Goal: Transaction & Acquisition: Obtain resource

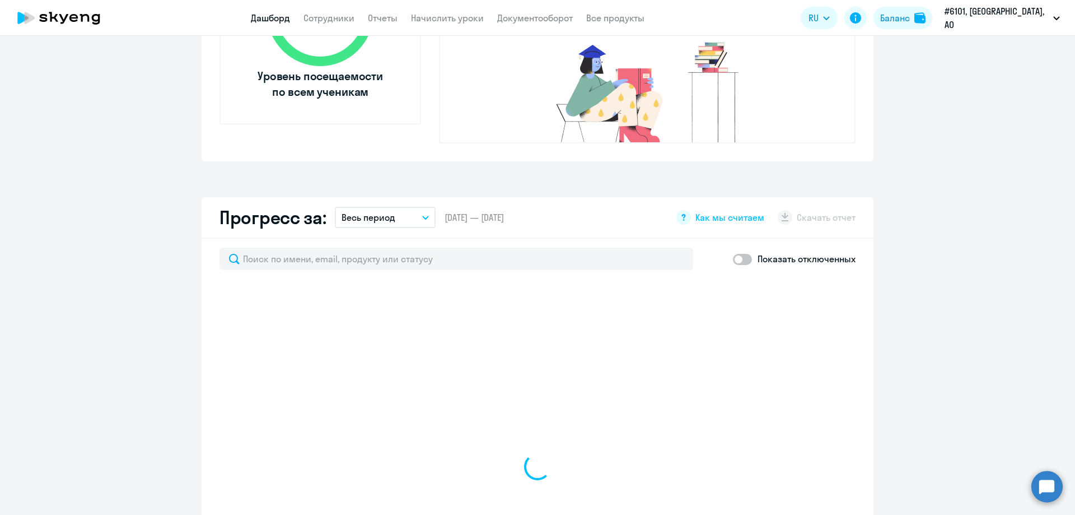
scroll to position [168, 0]
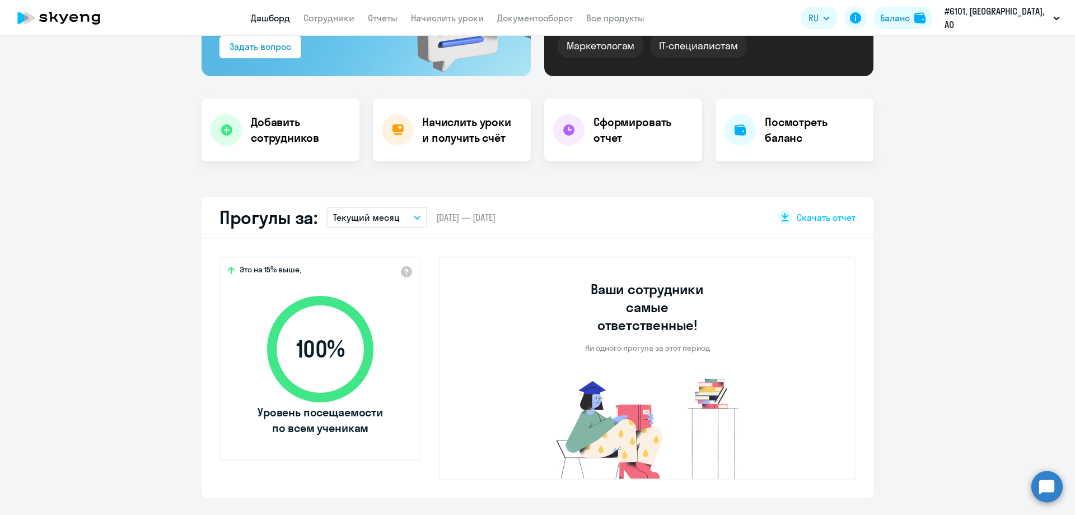
select select "30"
click at [429, 15] on link "Начислить уроки" at bounding box center [447, 17] width 73 height 11
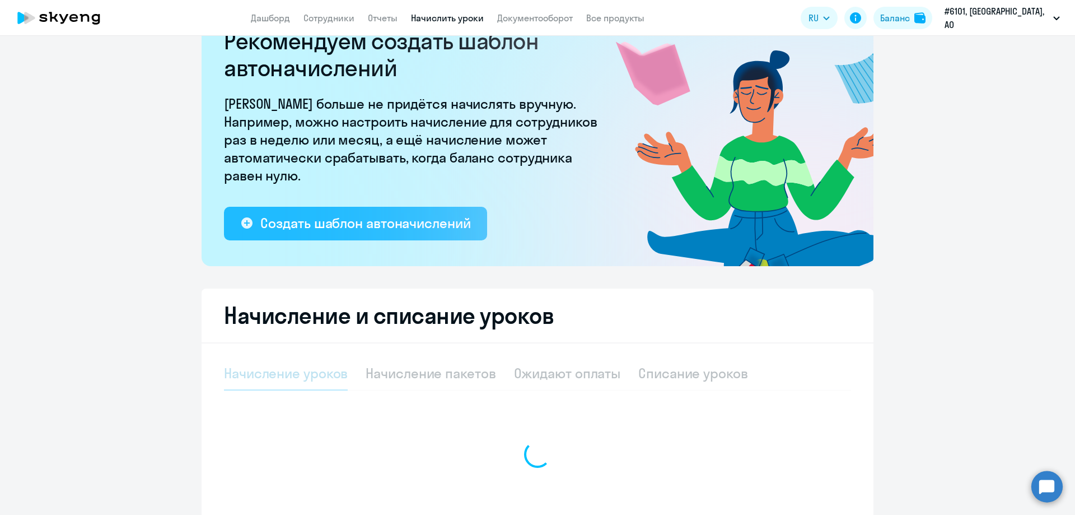
select select "10"
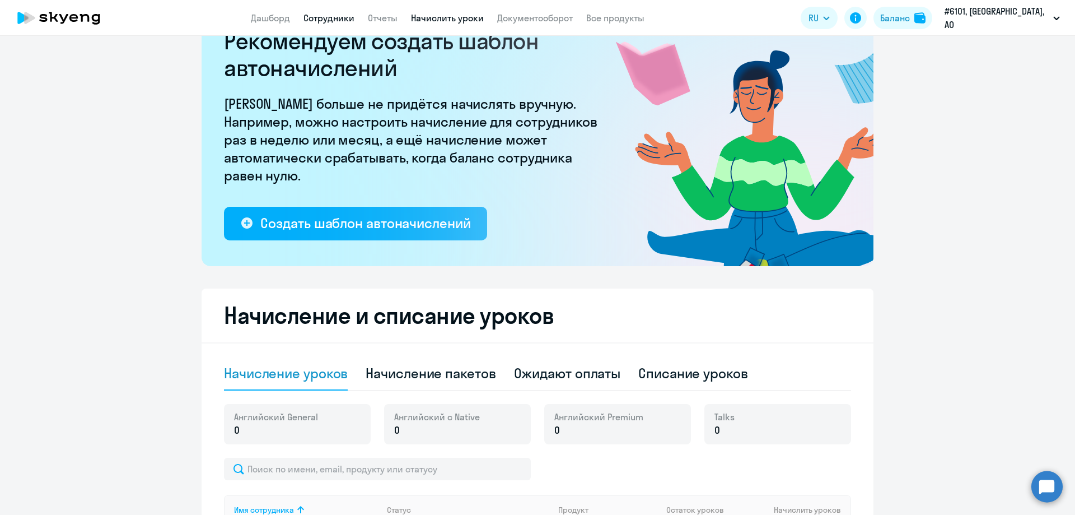
click at [322, 18] on link "Сотрудники" at bounding box center [328, 17] width 51 height 11
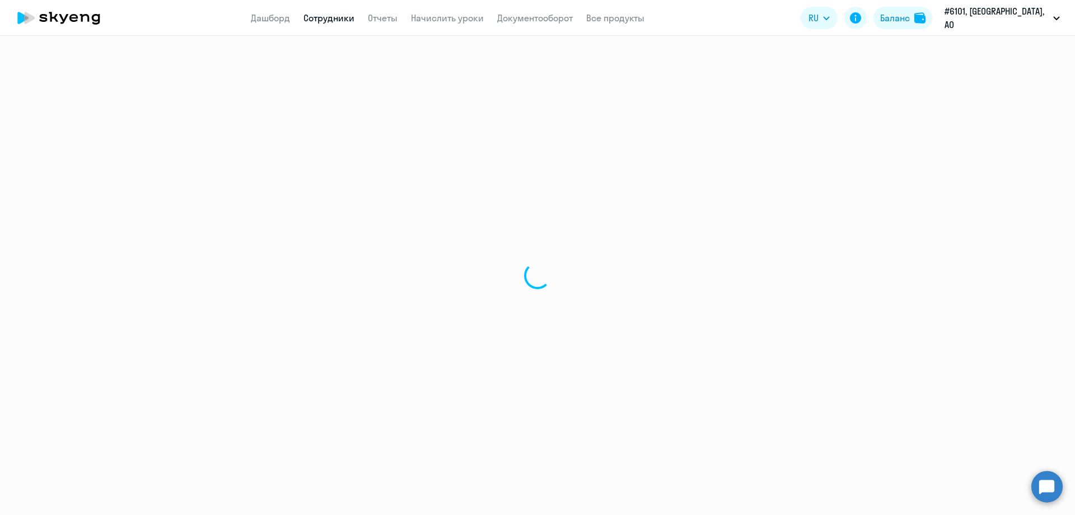
select select "30"
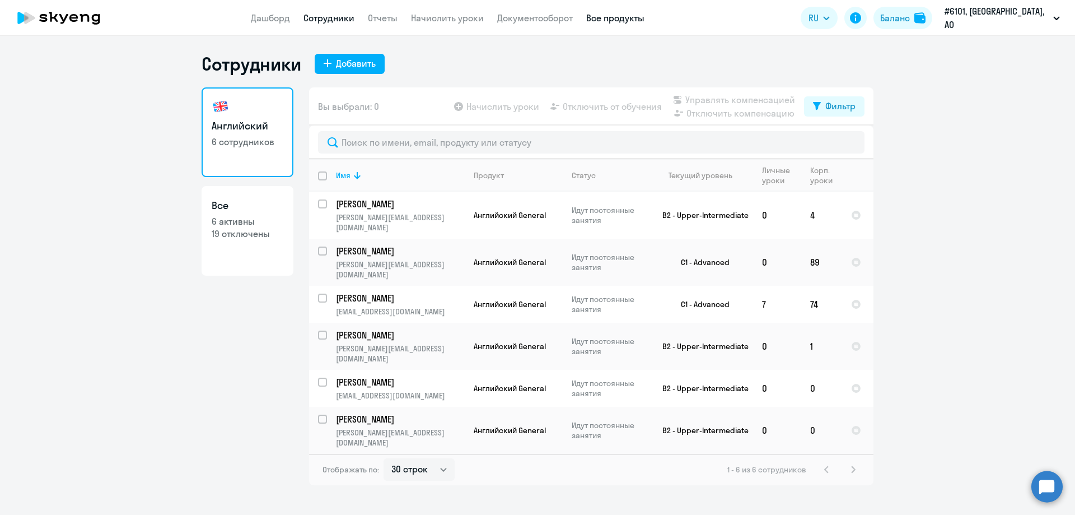
click at [608, 20] on link "Все продукты" at bounding box center [615, 17] width 58 height 11
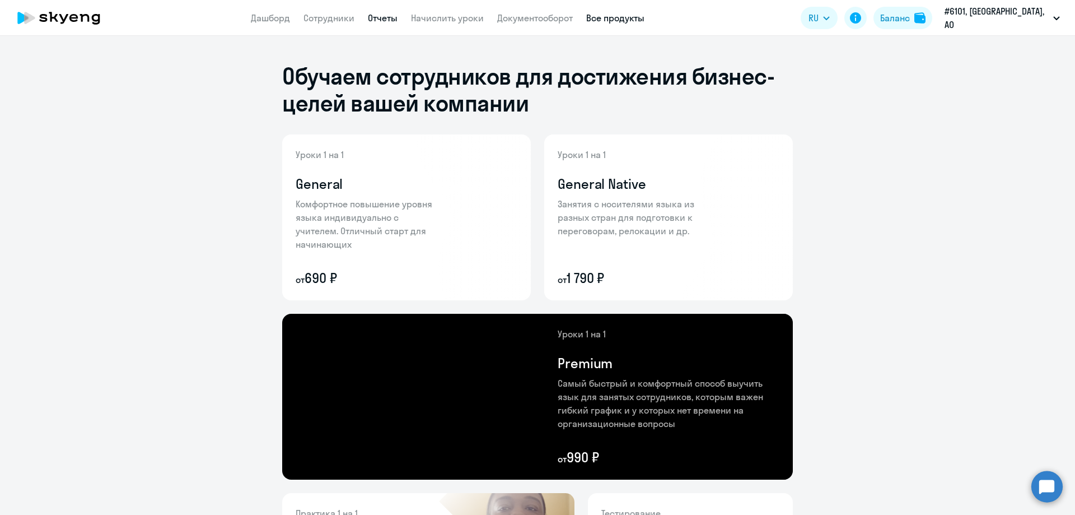
click at [390, 17] on link "Отчеты" at bounding box center [383, 17] width 30 height 11
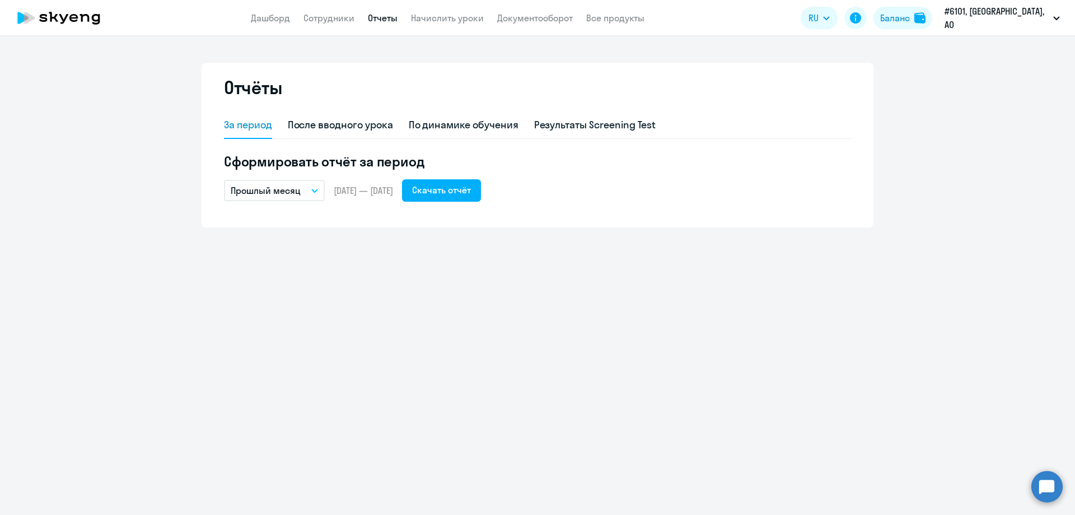
click at [315, 190] on icon "button" at bounding box center [314, 191] width 7 height 4
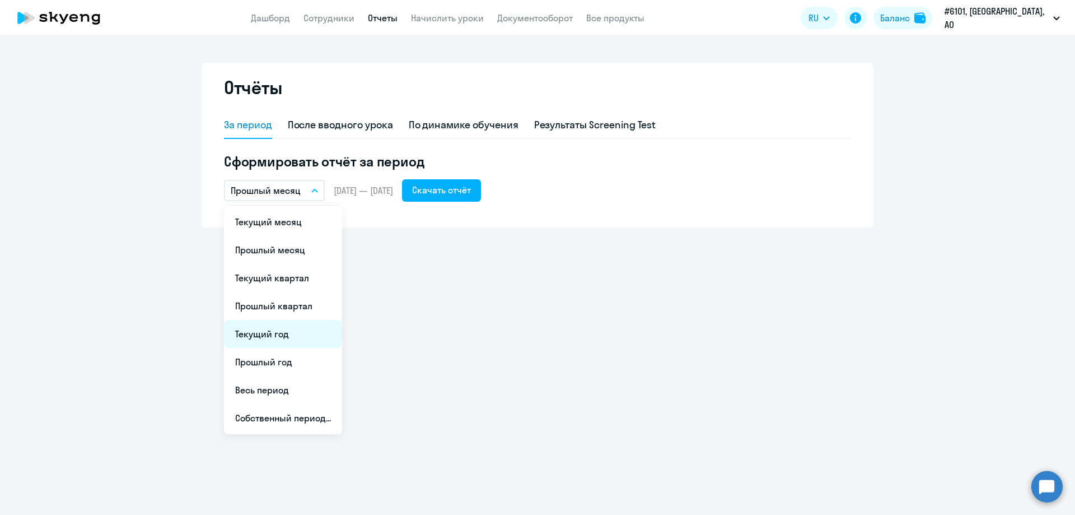
click at [253, 331] on li "Текущий год" at bounding box center [283, 334] width 118 height 28
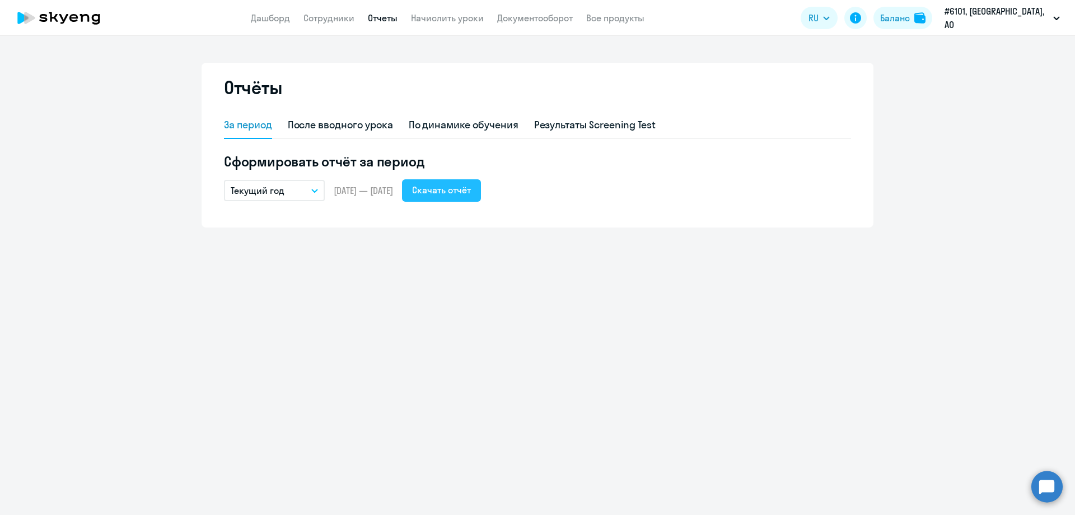
click at [460, 189] on div "Скачать отчёт" at bounding box center [441, 189] width 59 height 13
click at [980, 52] on li "#6101, [GEOGRAPHIC_DATA], АО" at bounding box center [999, 52] width 134 height 28
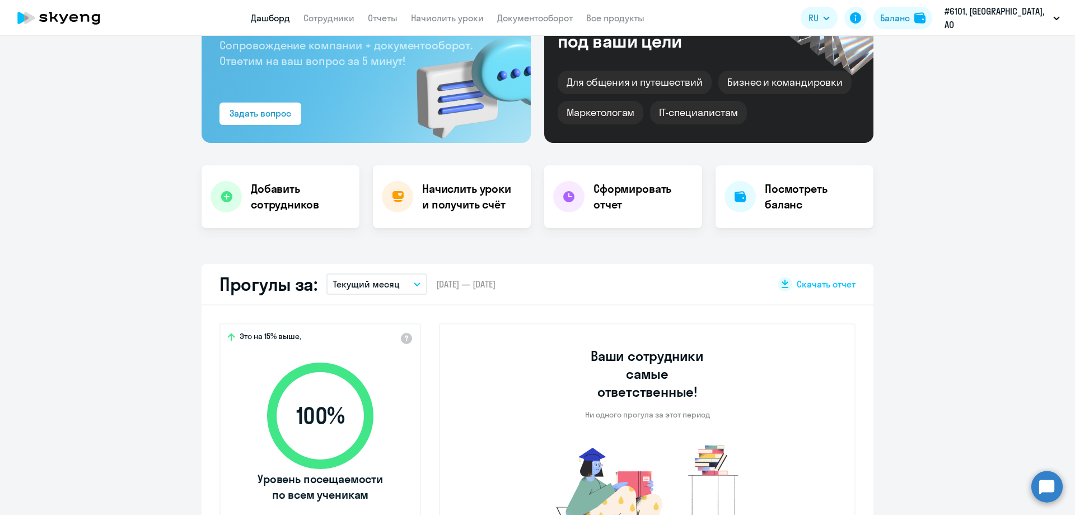
scroll to position [56, 0]
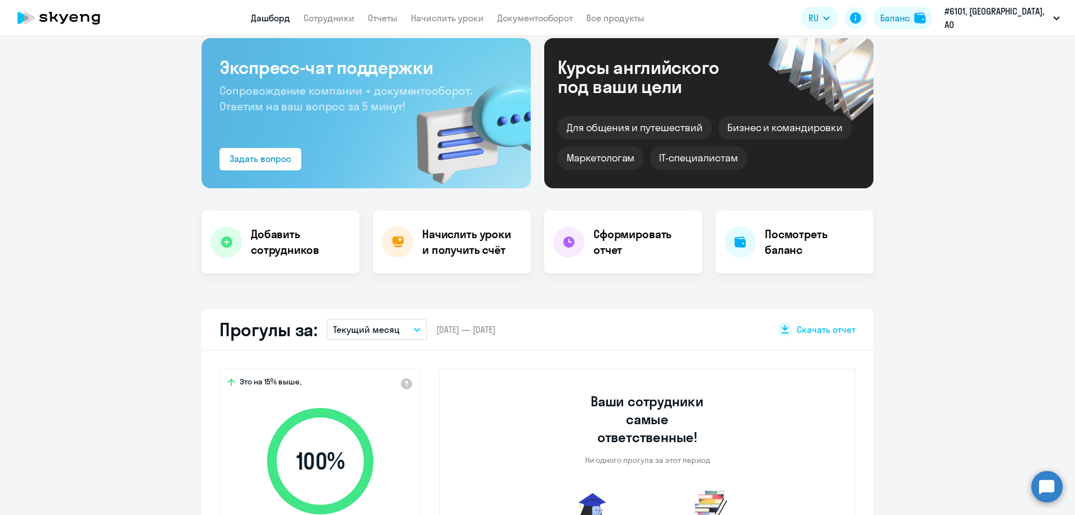
select select "30"
click at [448, 236] on h4 "Начислить уроки и получить счёт" at bounding box center [470, 241] width 97 height 31
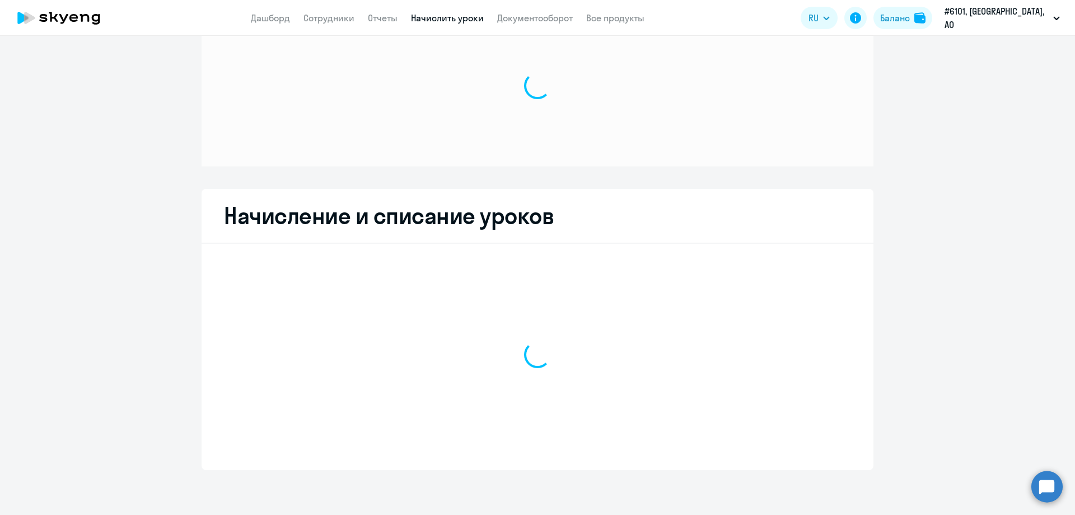
scroll to position [48, 0]
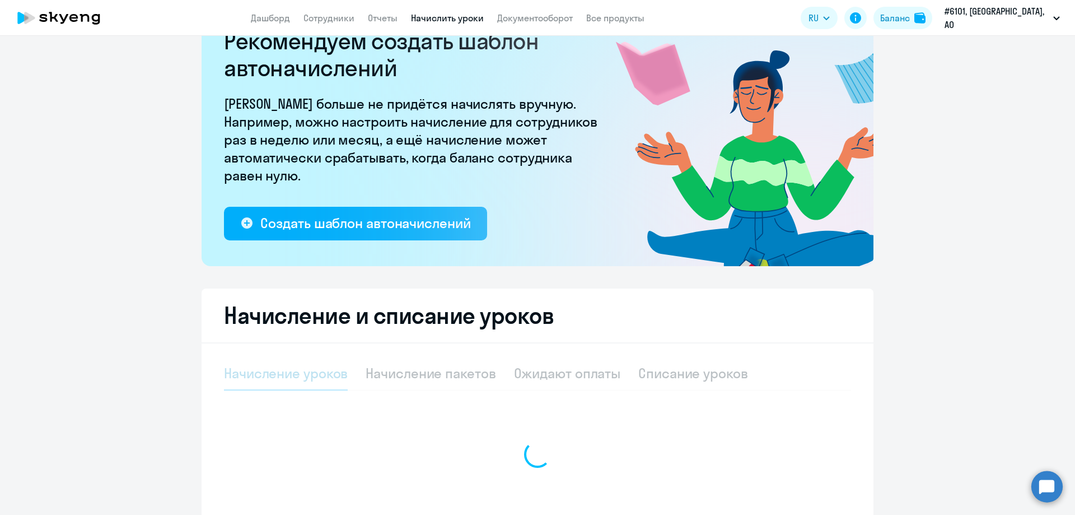
select select "10"
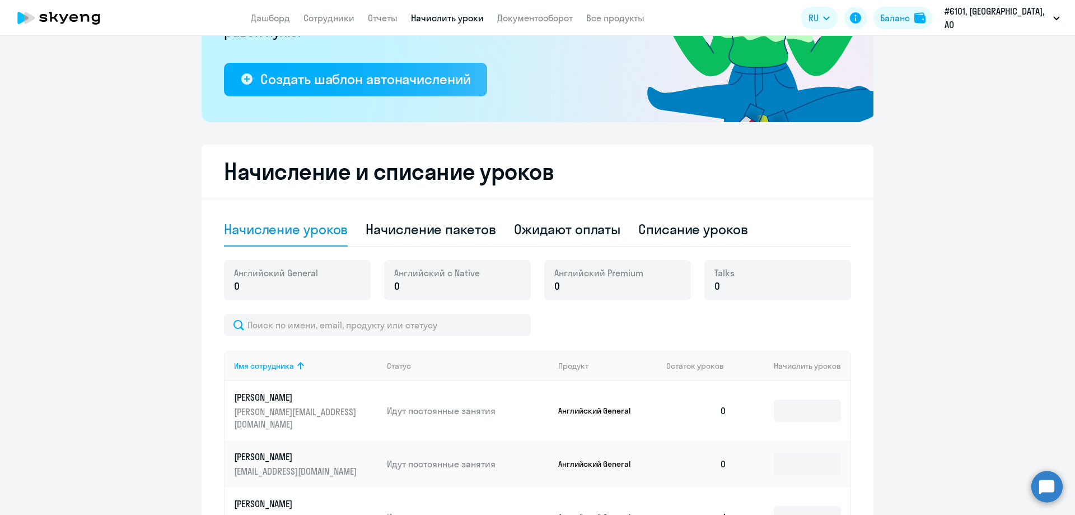
scroll to position [91, 0]
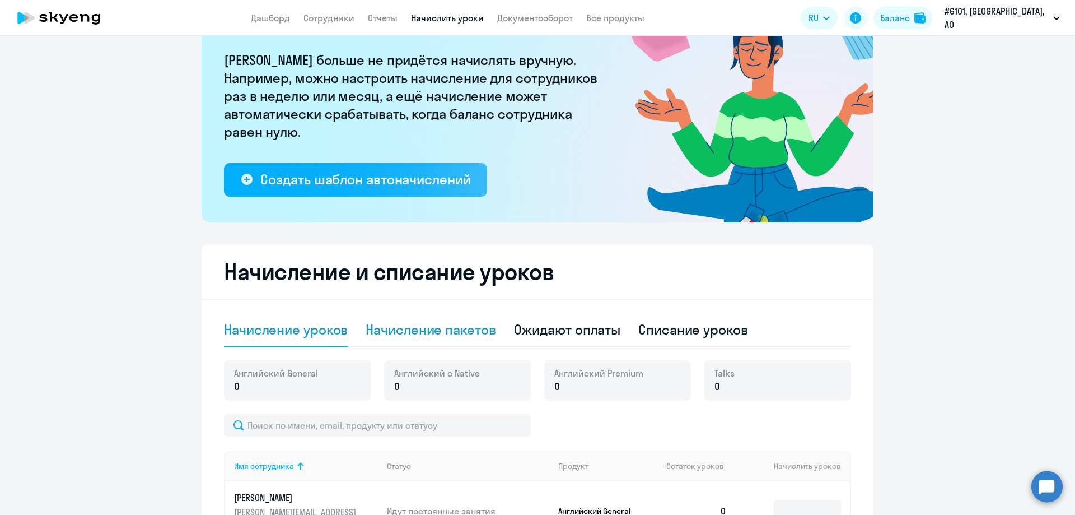
click at [396, 328] on div "Начисление пакетов" at bounding box center [431, 329] width 130 height 18
select select "10"
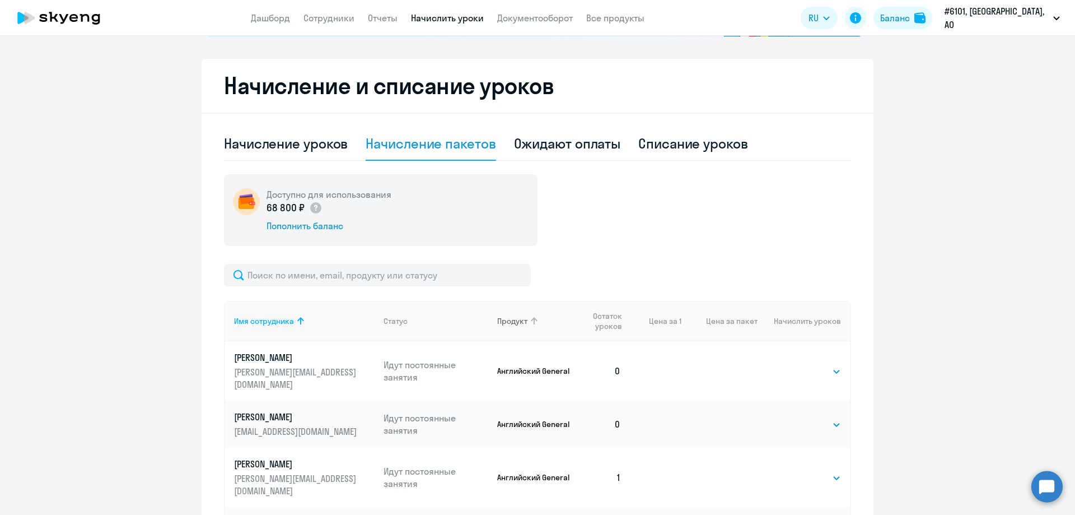
scroll to position [147, 0]
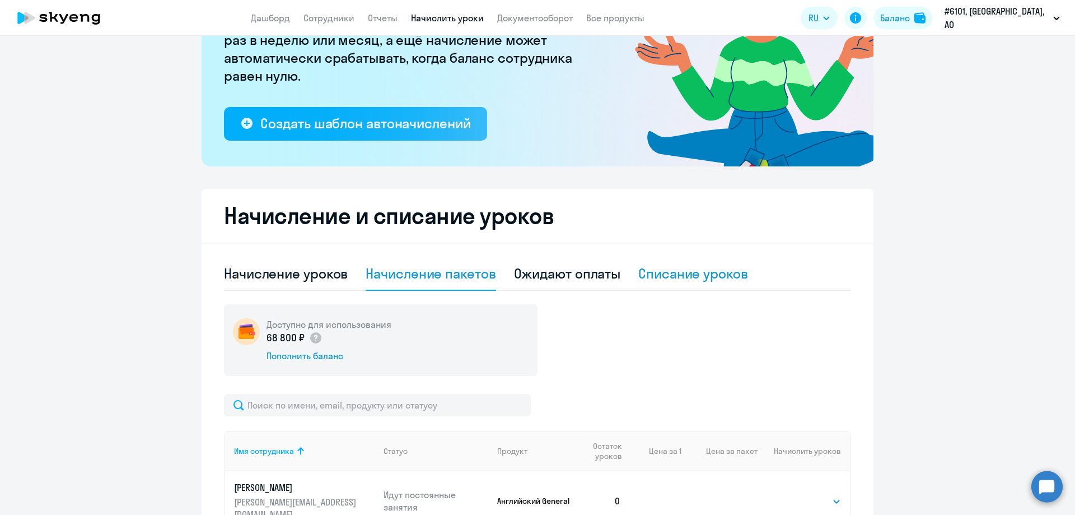
click at [658, 269] on div "Списание уроков" at bounding box center [693, 273] width 110 height 18
select select "10"
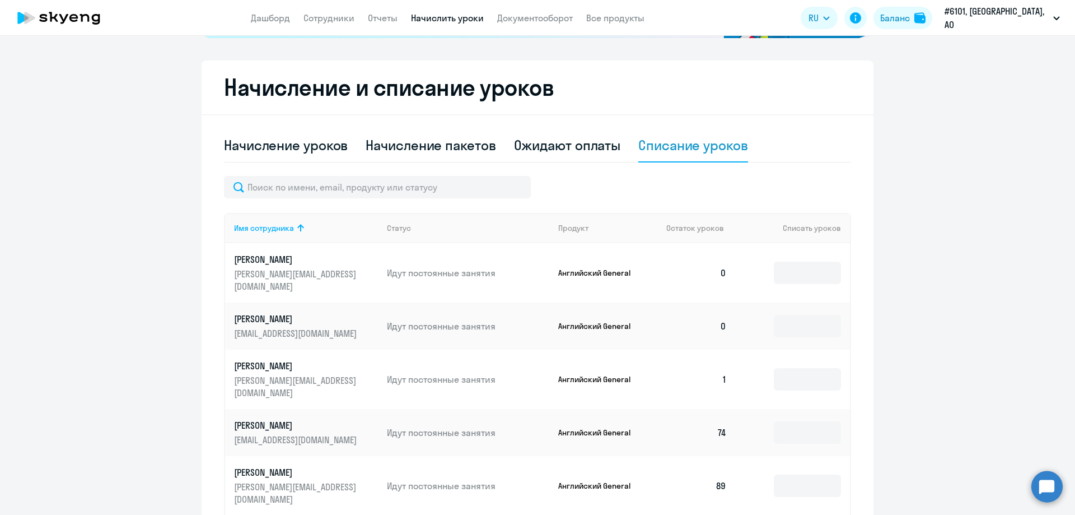
scroll to position [392, 0]
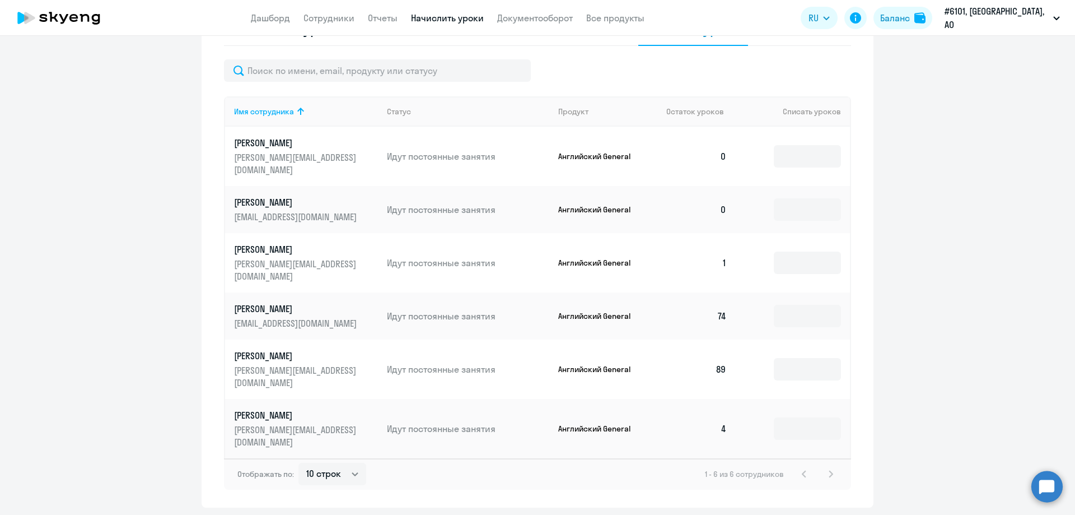
click at [260, 260] on p "[PERSON_NAME][EMAIL_ADDRESS][DOMAIN_NAME]" at bounding box center [296, 270] width 125 height 25
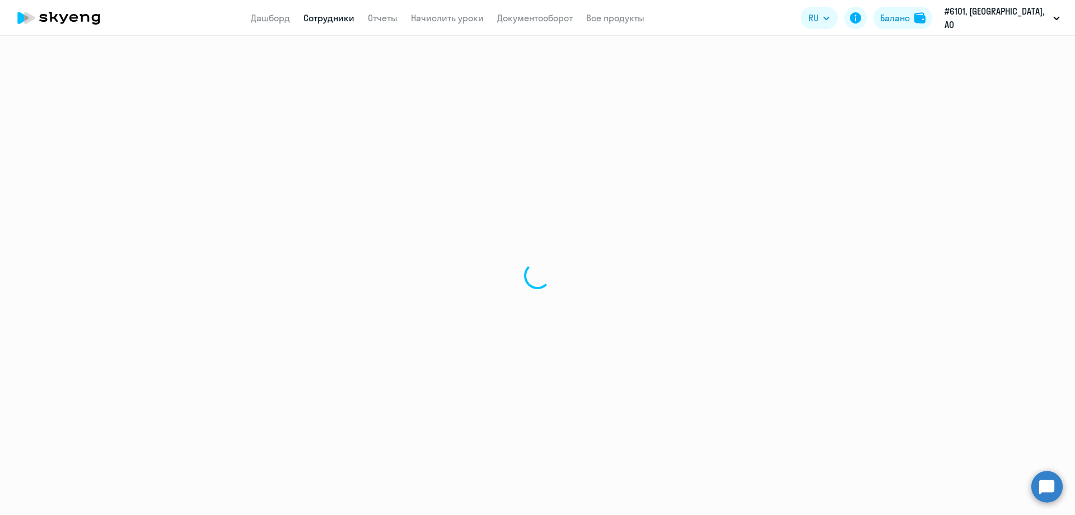
select select "english"
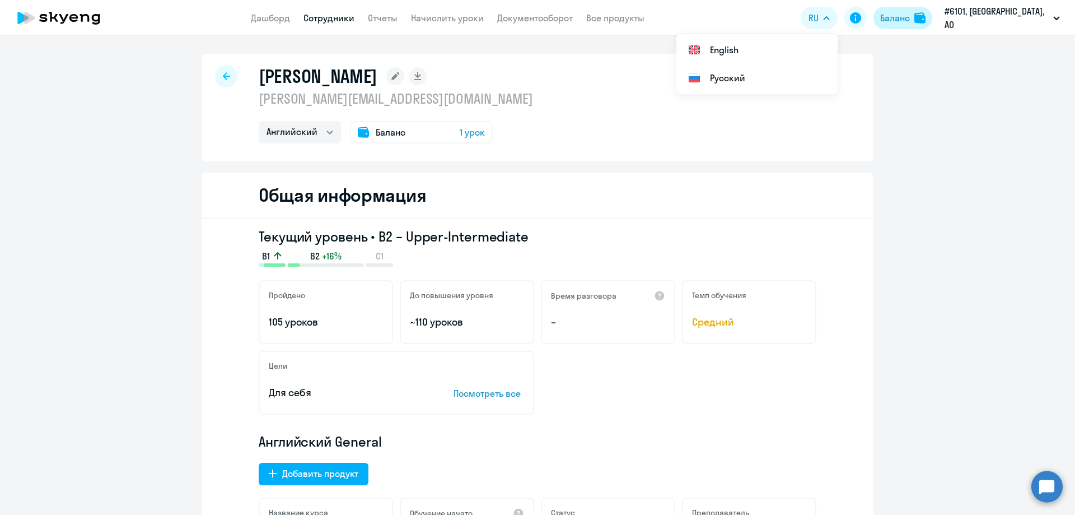
click at [897, 16] on div "Баланс" at bounding box center [895, 17] width 30 height 13
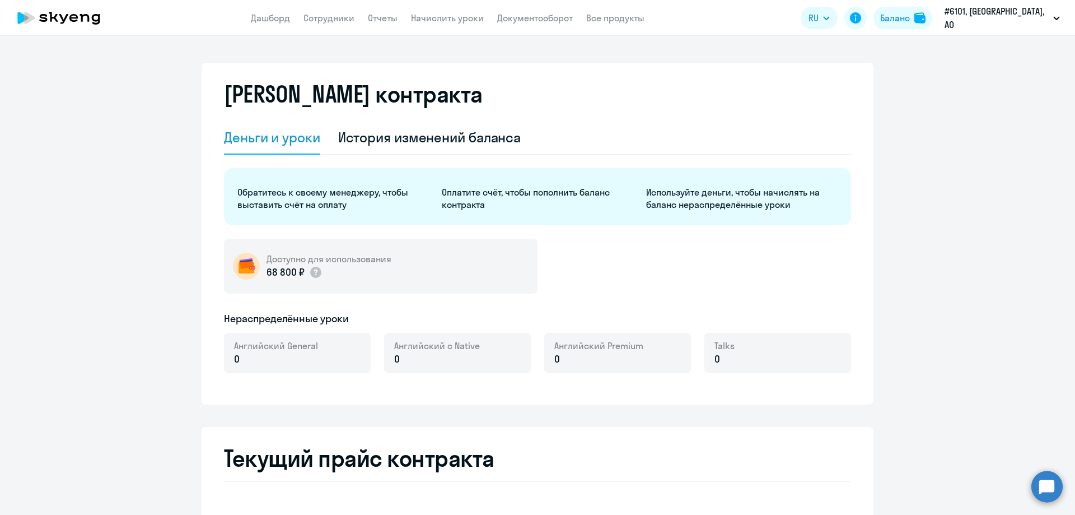
select select "english_adult_not_native_speaker"
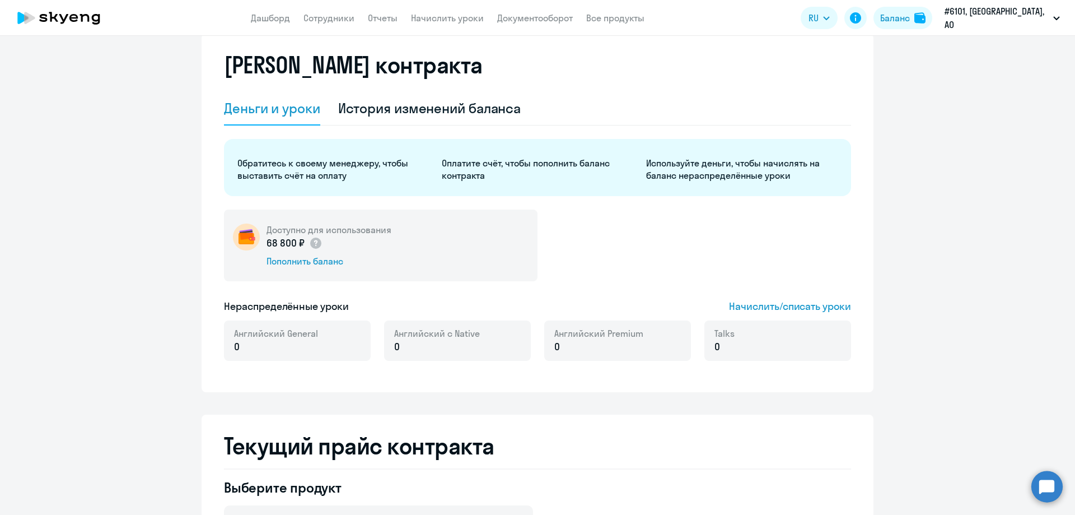
scroll to position [56, 0]
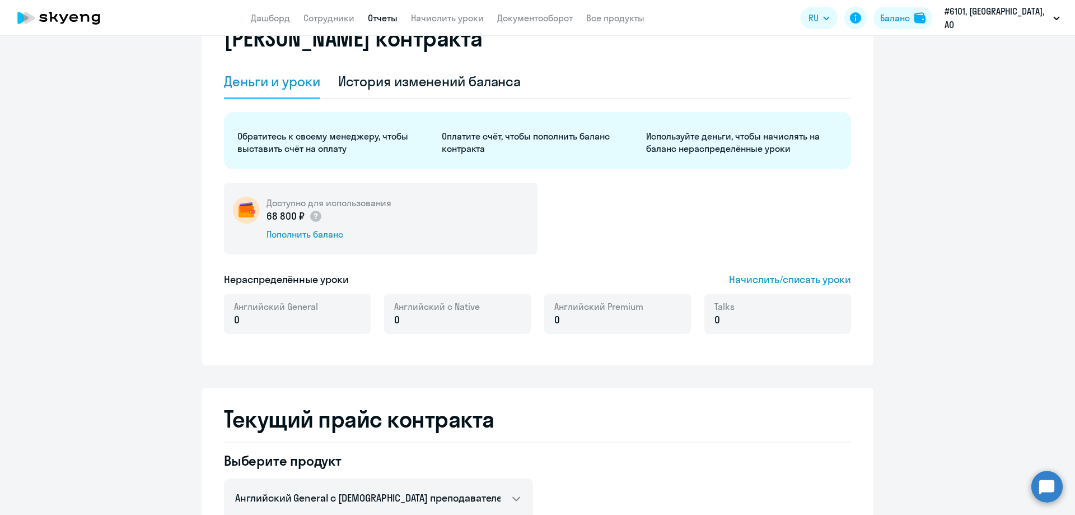
click at [379, 17] on link "Отчеты" at bounding box center [383, 17] width 30 height 11
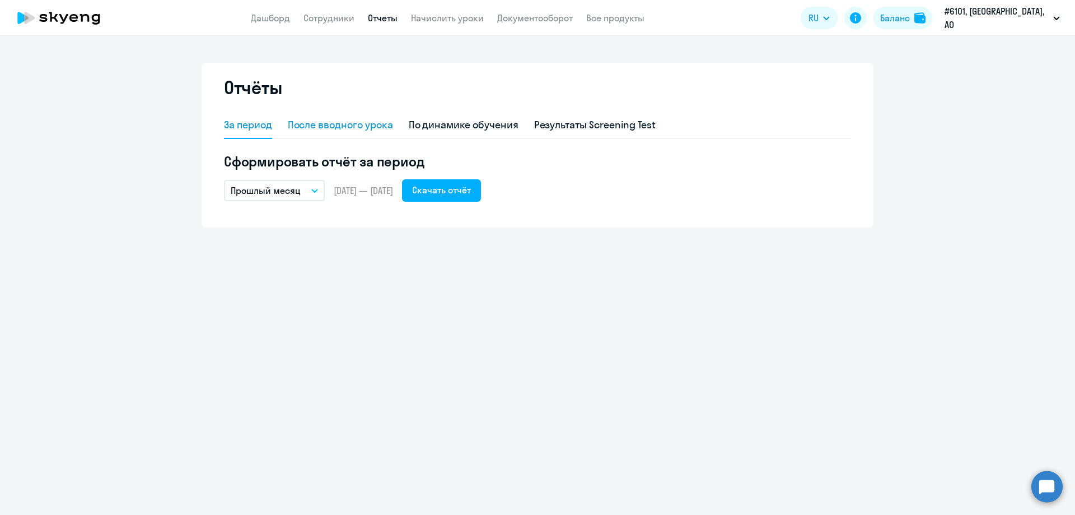
click at [324, 125] on div "После вводного урока" at bounding box center [340, 125] width 105 height 15
select select "10"
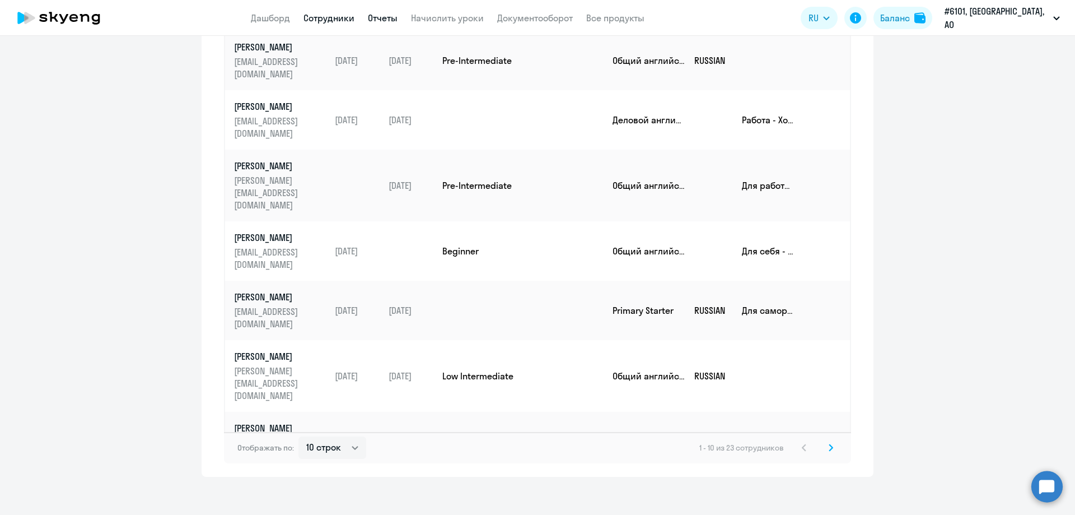
drag, startPoint x: 317, startPoint y: 18, endPoint x: 334, endPoint y: 48, distance: 33.6
click at [317, 18] on link "Сотрудники" at bounding box center [328, 17] width 51 height 11
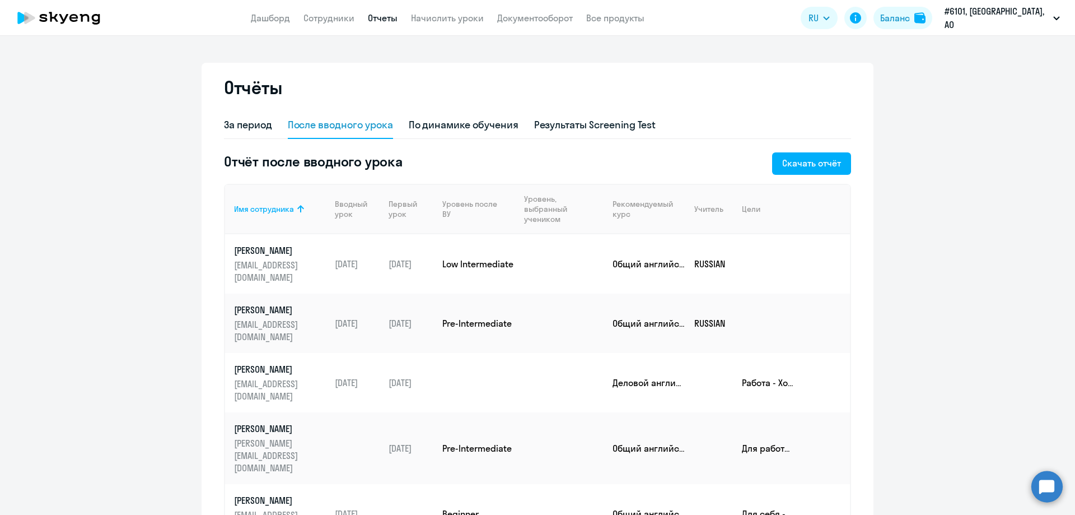
select select "30"
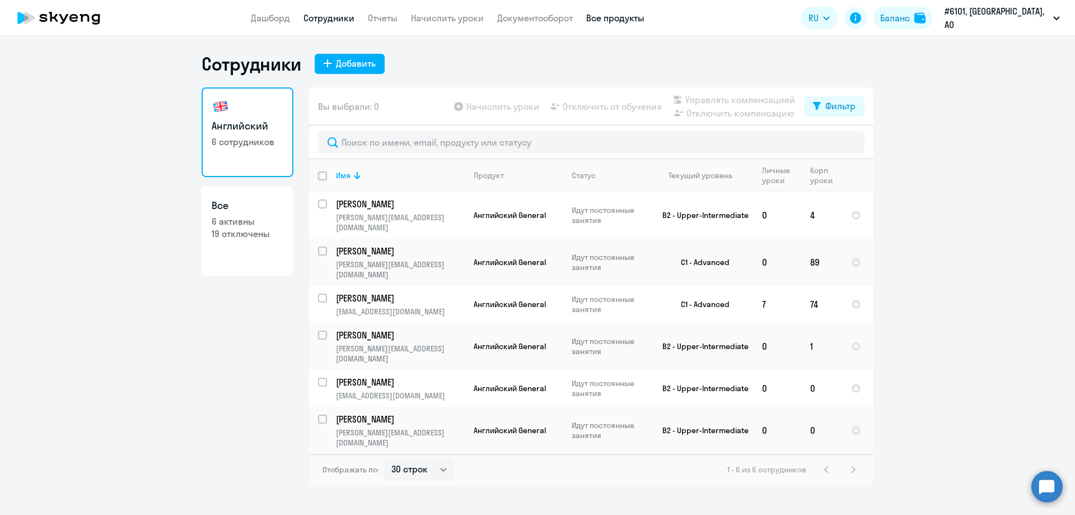
click at [626, 19] on link "Все продукты" at bounding box center [615, 17] width 58 height 11
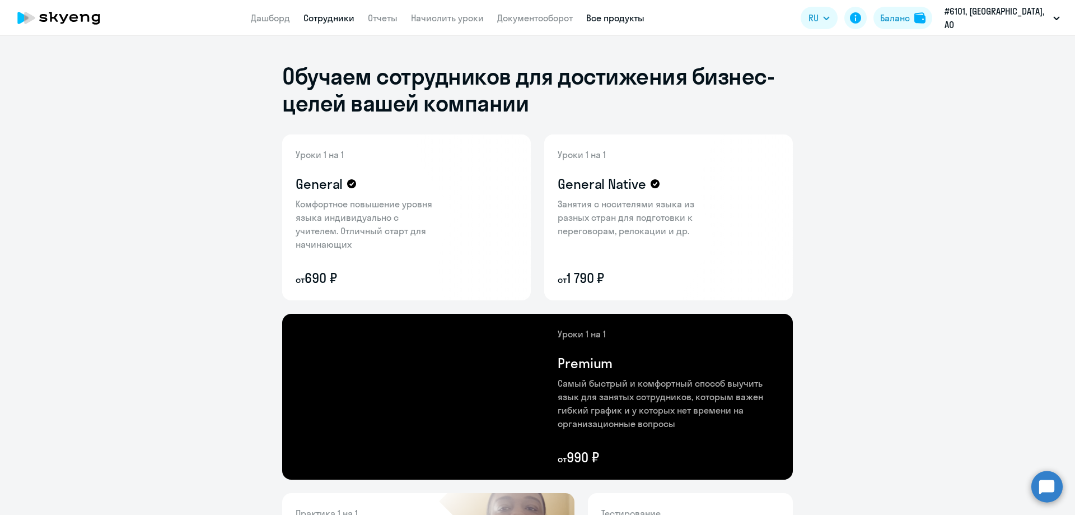
click at [335, 19] on link "Сотрудники" at bounding box center [328, 17] width 51 height 11
select select "30"
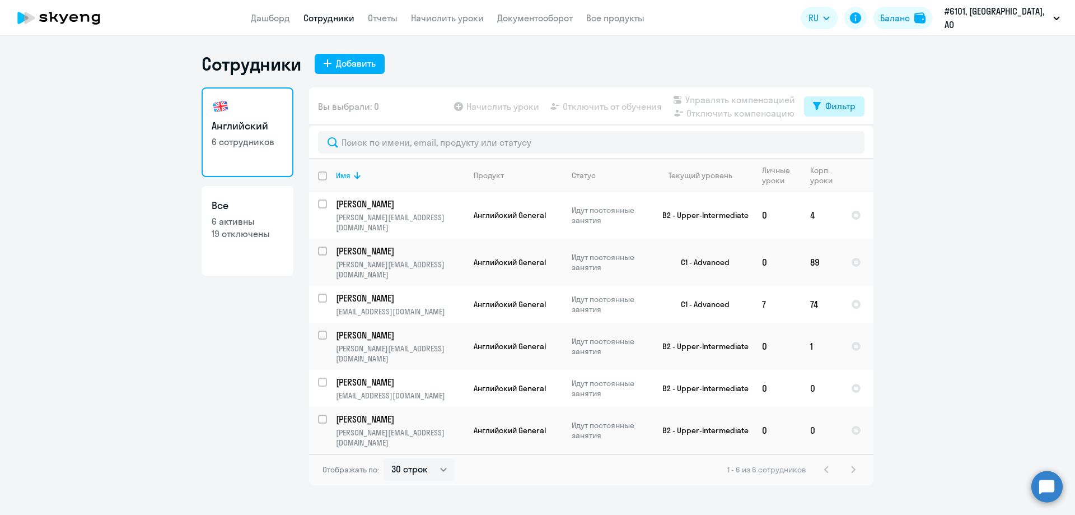
click at [848, 103] on div "Фильтр" at bounding box center [840, 105] width 30 height 13
click at [567, 217] on td "Идут постоянные занятия" at bounding box center [606, 214] width 86 height 47
select select "english"
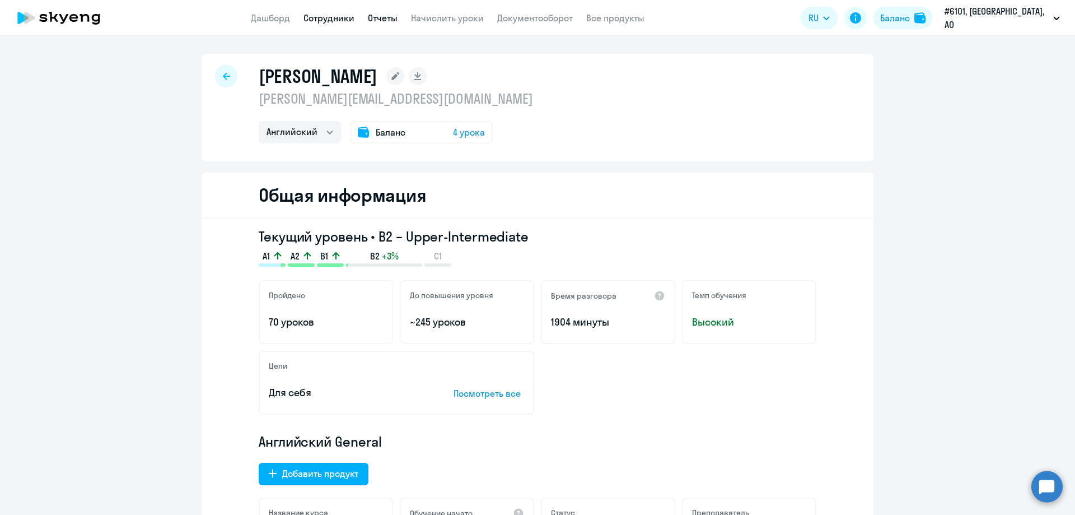
click at [378, 17] on link "Отчеты" at bounding box center [383, 17] width 30 height 11
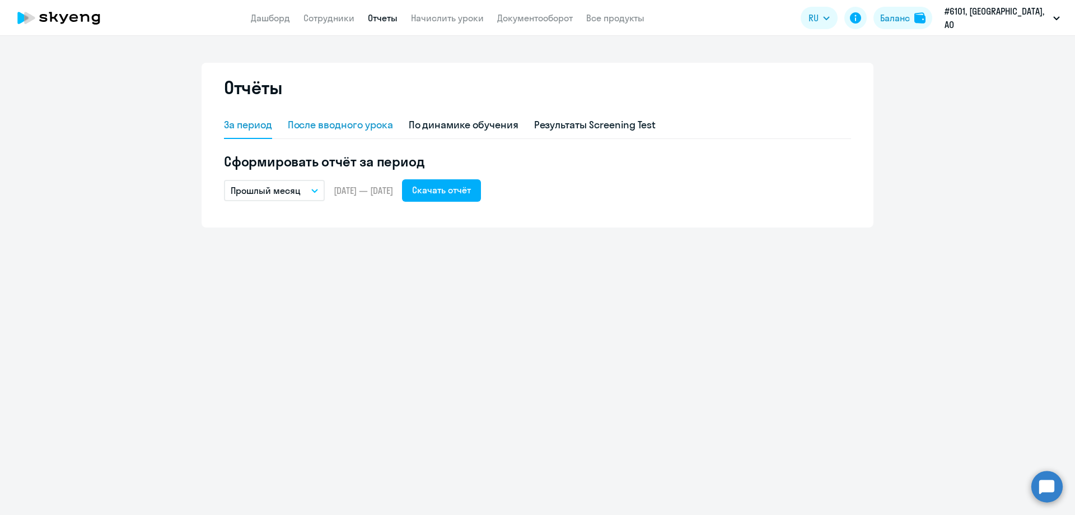
click at [372, 130] on div "После вводного урока" at bounding box center [340, 125] width 105 height 15
select select "10"
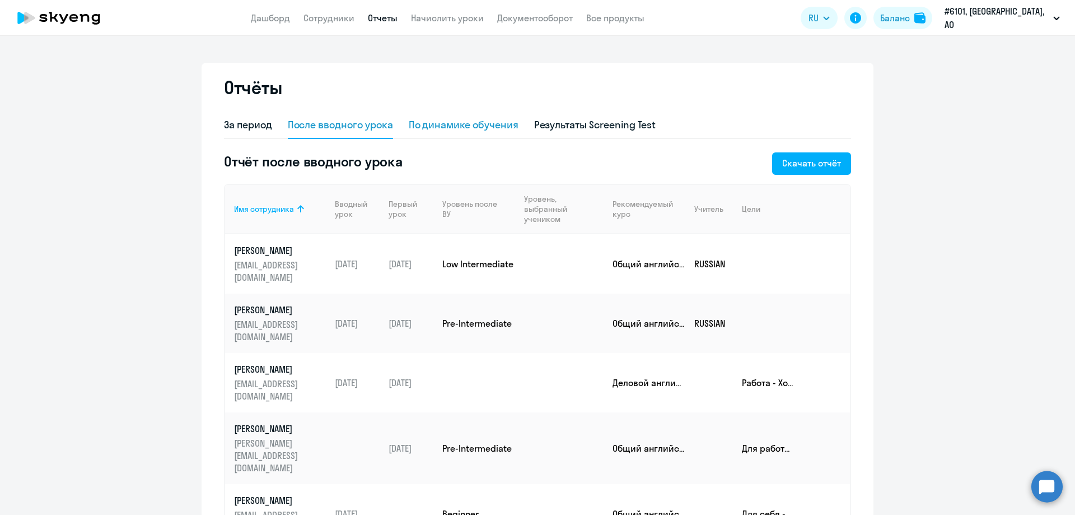
click at [455, 125] on div "По динамике обучения" at bounding box center [464, 125] width 110 height 15
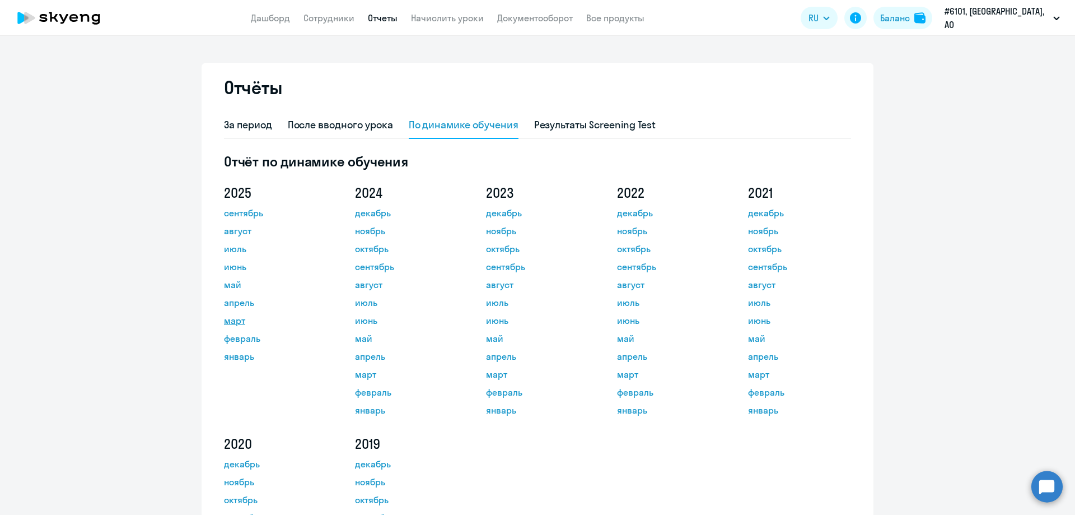
click at [233, 321] on link "март" at bounding box center [274, 320] width 101 height 13
click at [569, 127] on div "Результаты Screening Test" at bounding box center [595, 125] width 122 height 15
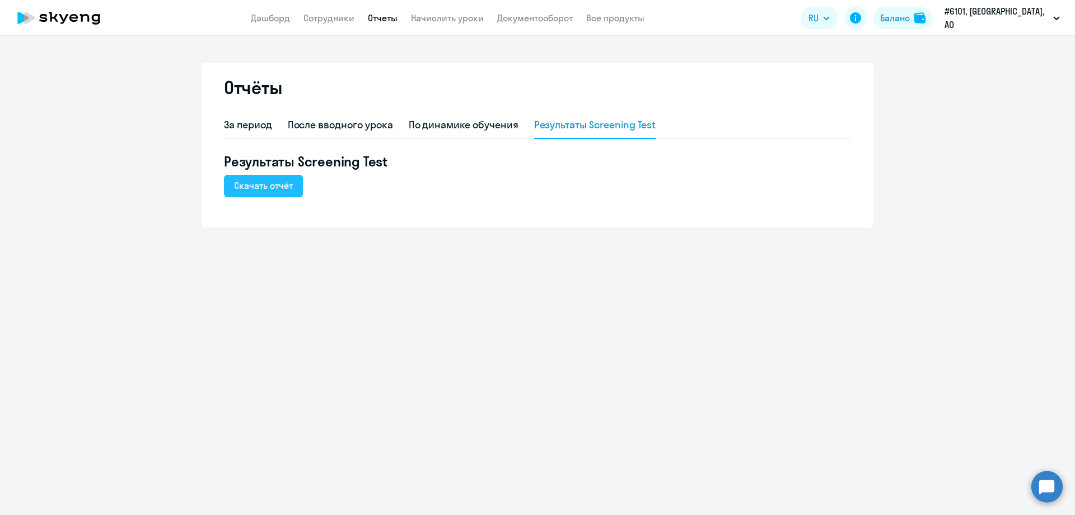
click at [264, 186] on div "Скачать отчёт" at bounding box center [263, 185] width 59 height 13
click at [250, 128] on div "За период" at bounding box center [248, 125] width 48 height 15
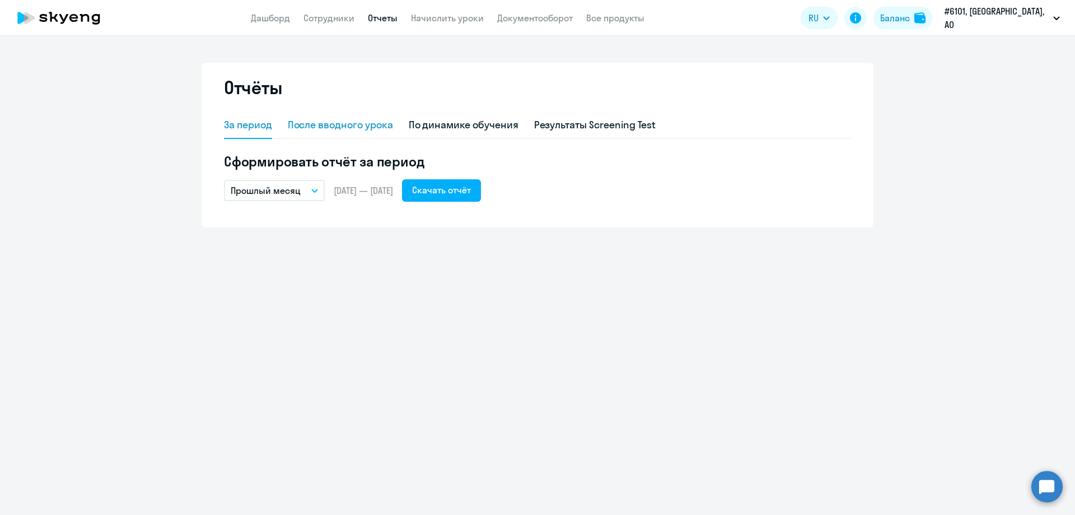
click at [348, 120] on div "После вводного урока" at bounding box center [340, 125] width 105 height 15
select select "10"
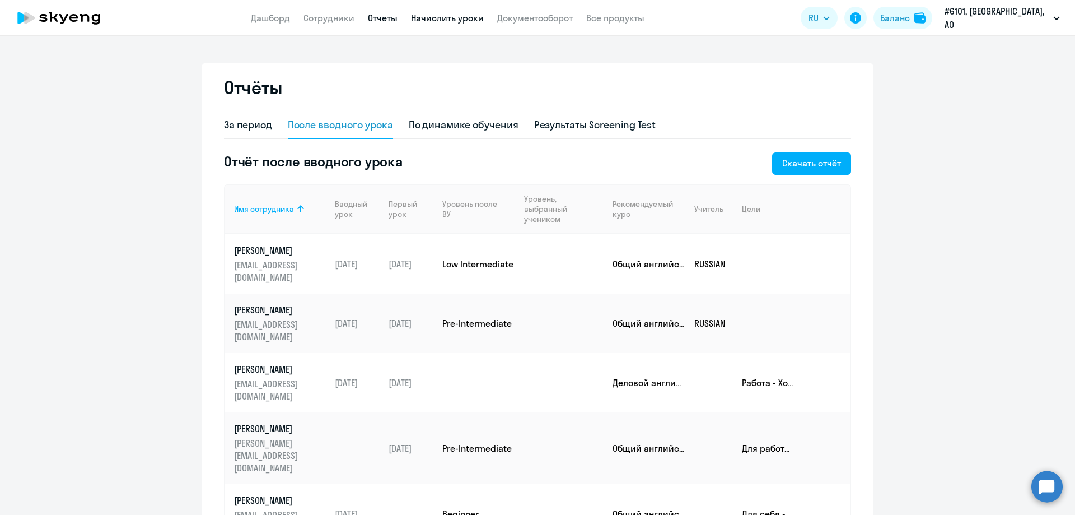
click at [467, 20] on link "Начислить уроки" at bounding box center [447, 17] width 73 height 11
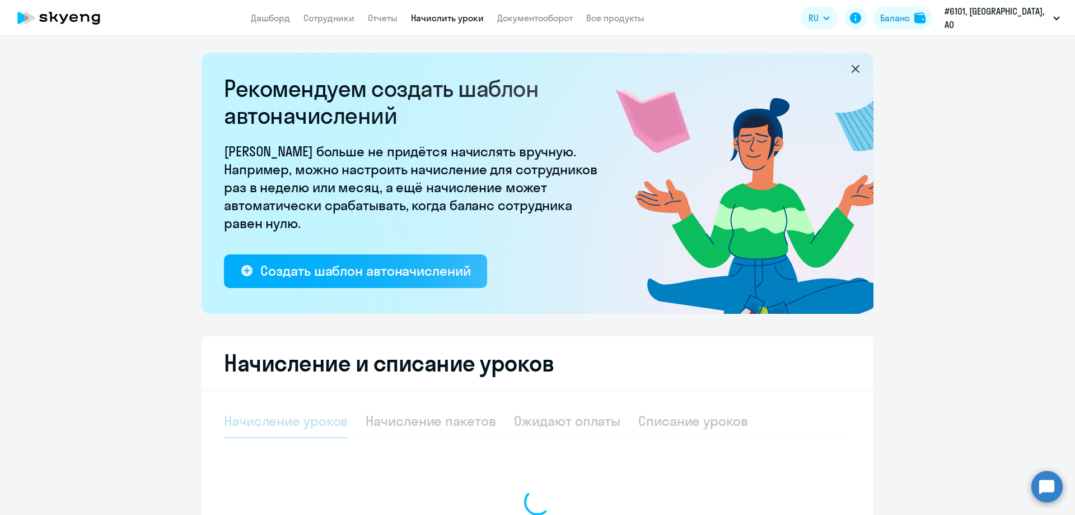
select select "10"
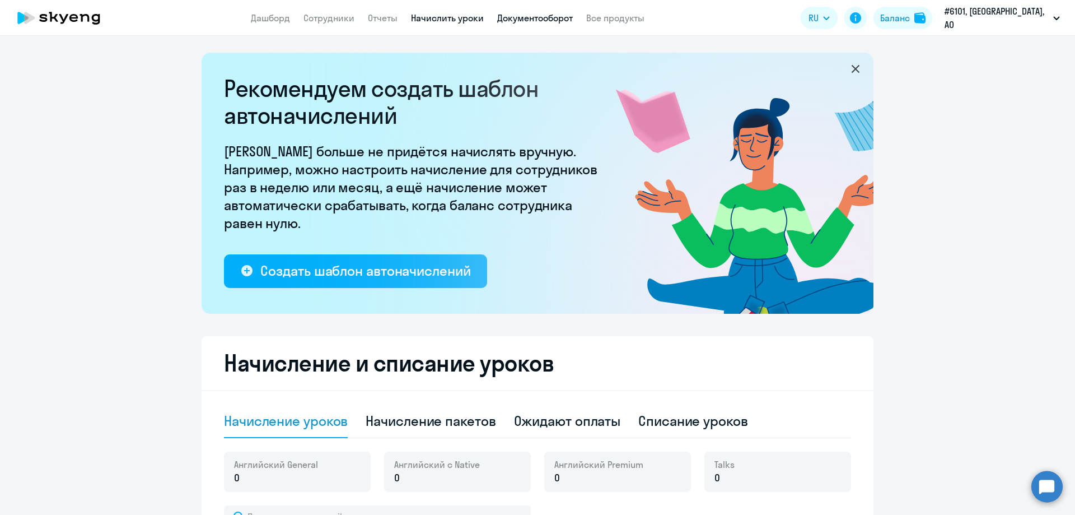
click at [557, 19] on link "Документооборот" at bounding box center [535, 17] width 76 height 11
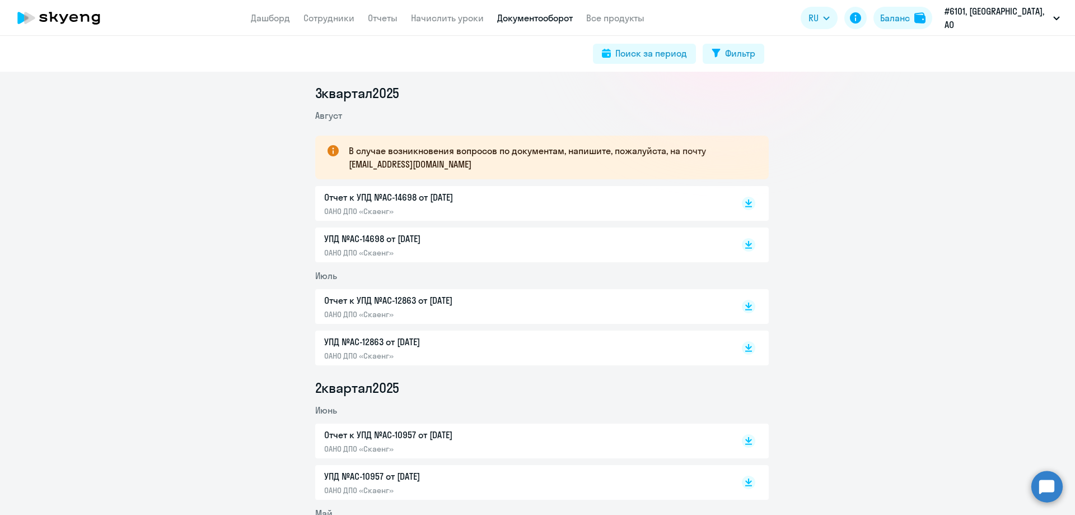
scroll to position [168, 0]
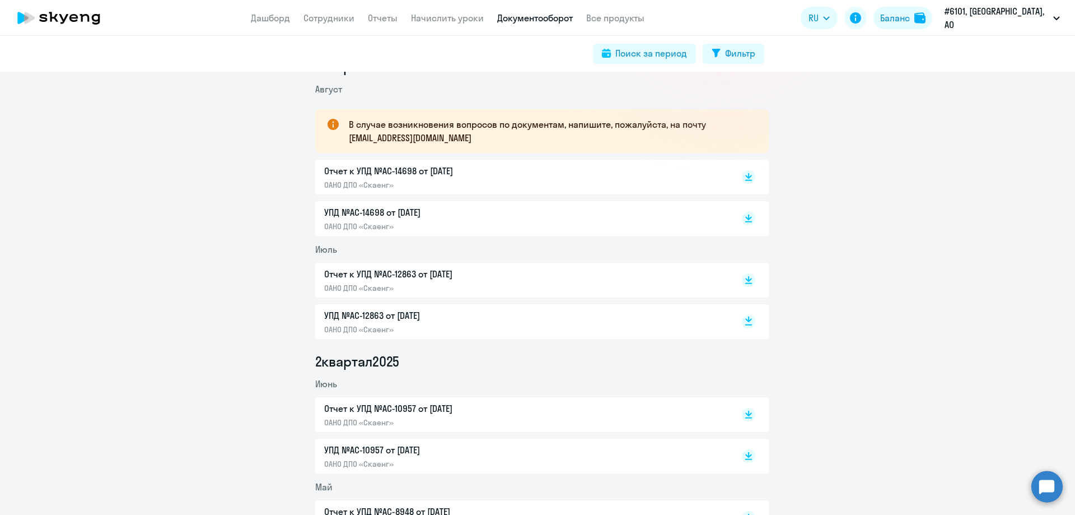
click at [745, 321] on icon at bounding box center [748, 319] width 7 height 6
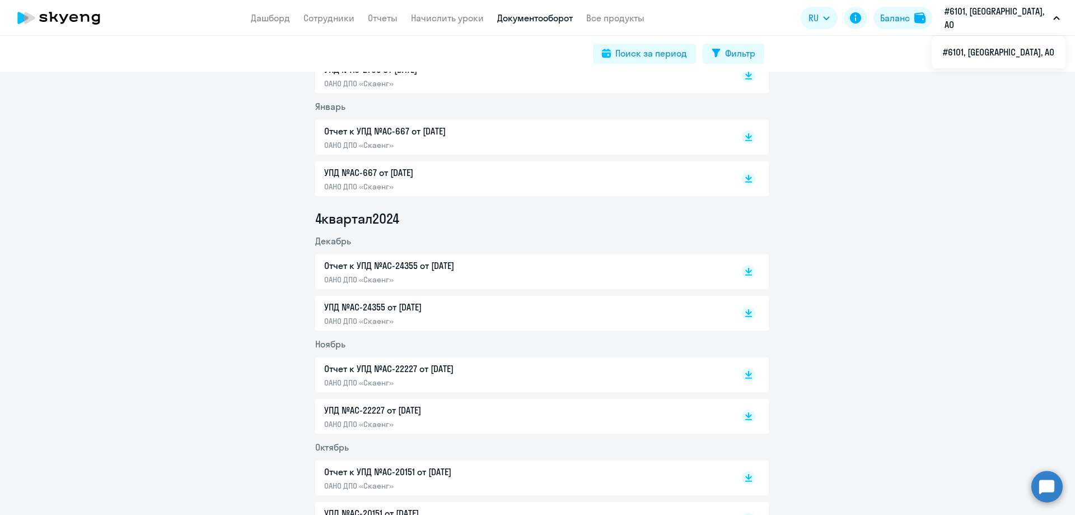
scroll to position [784, 0]
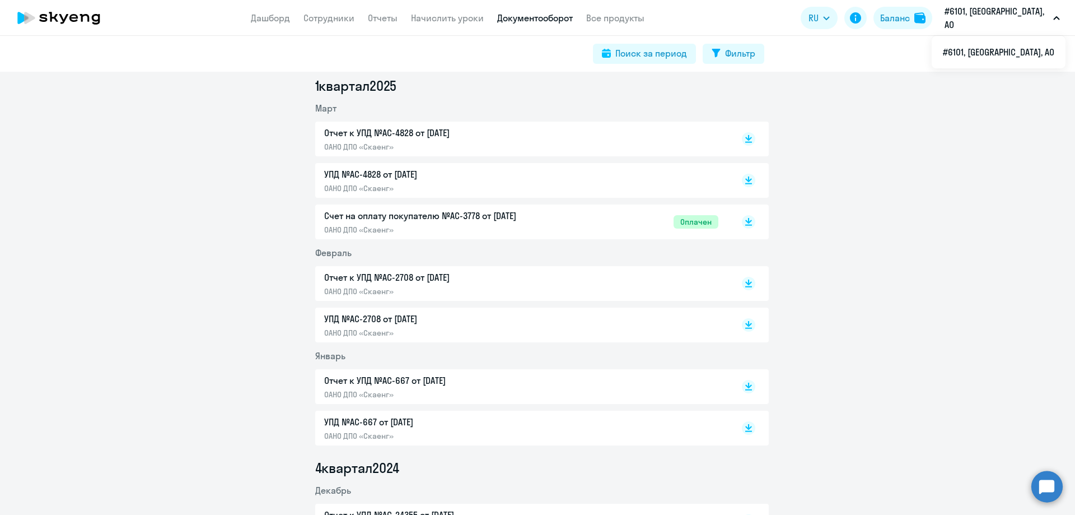
click at [353, 141] on div "Отчет к УПД №AC-4828 от [DATE] ОАНО ДПО «Скаенг»" at bounding box center [441, 139] width 235 height 26
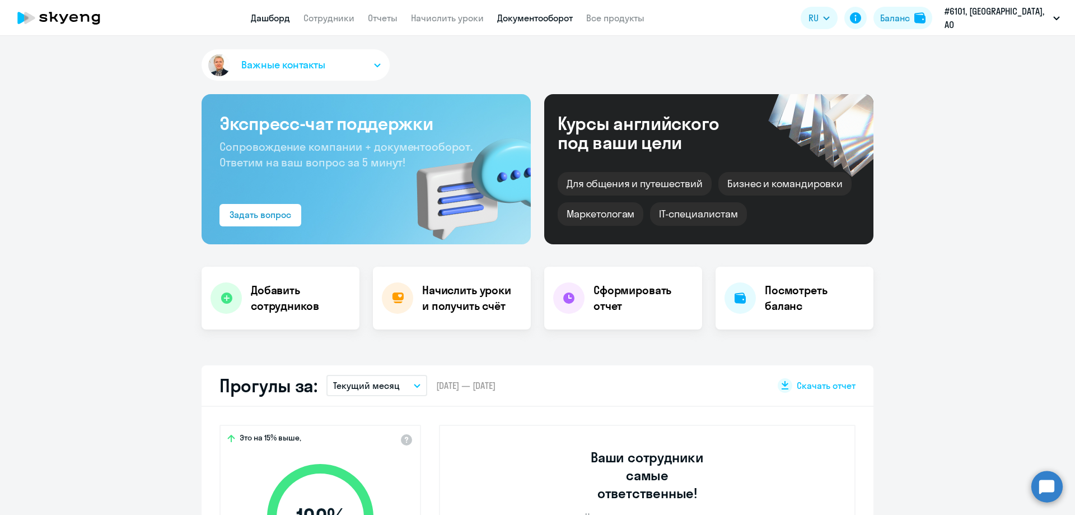
click at [543, 18] on link "Документооборот" at bounding box center [535, 17] width 76 height 11
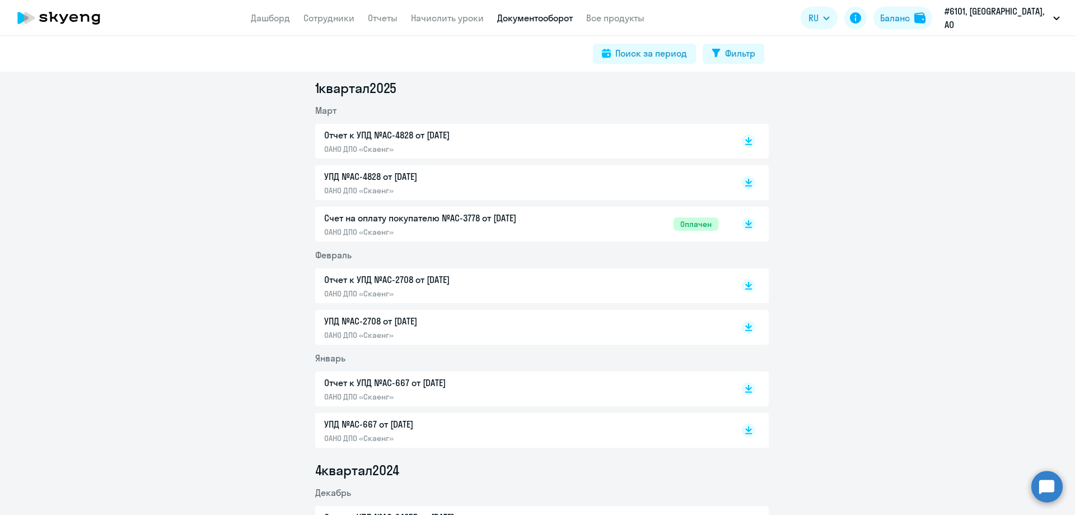
scroll to position [784, 0]
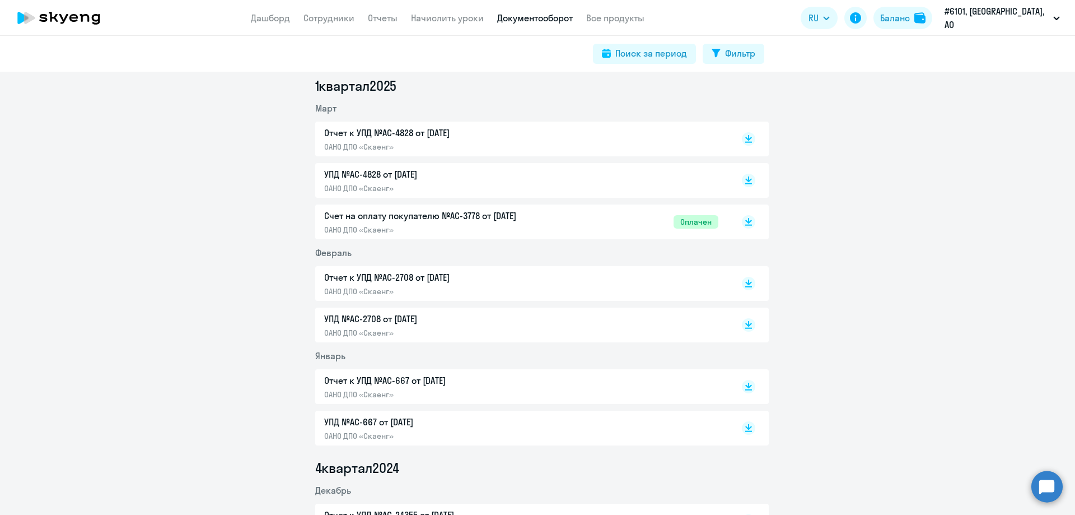
click at [347, 275] on p "Отчет к УПД №AC-2708 от [DATE]" at bounding box center [441, 276] width 235 height 13
